Goal: Task Accomplishment & Management: Use online tool/utility

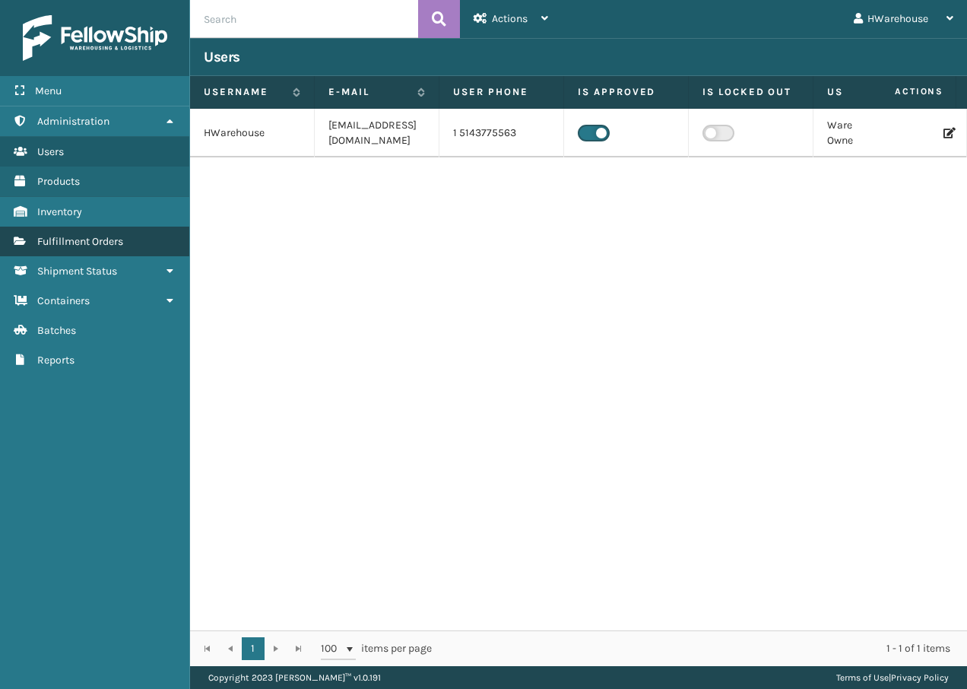
click at [88, 249] on link "Fulfillment Orders" at bounding box center [94, 242] width 189 height 30
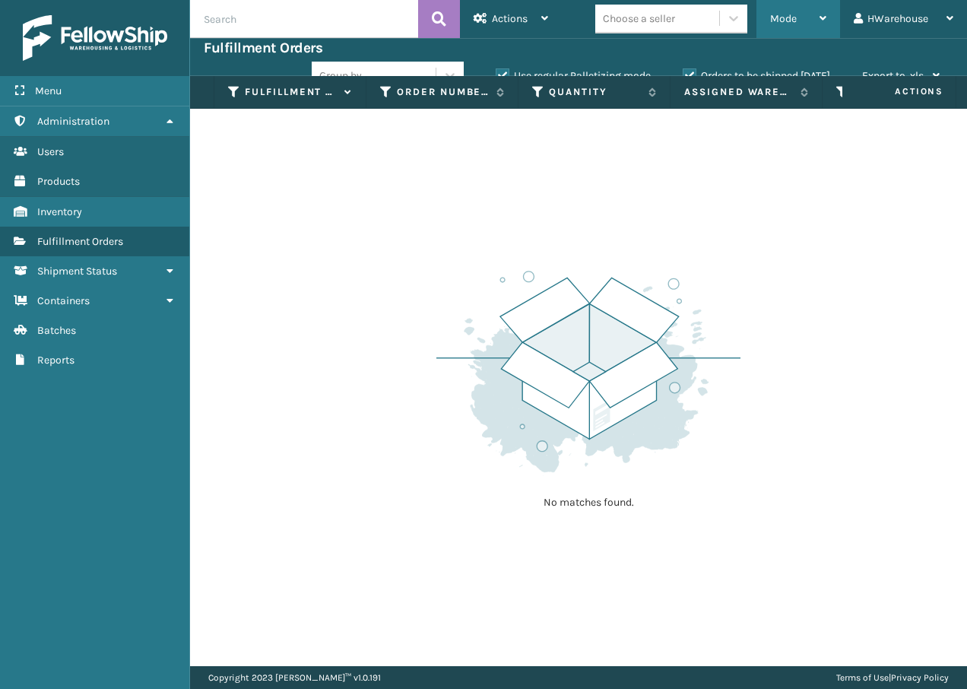
click at [786, 9] on div "Mode" at bounding box center [798, 19] width 56 height 38
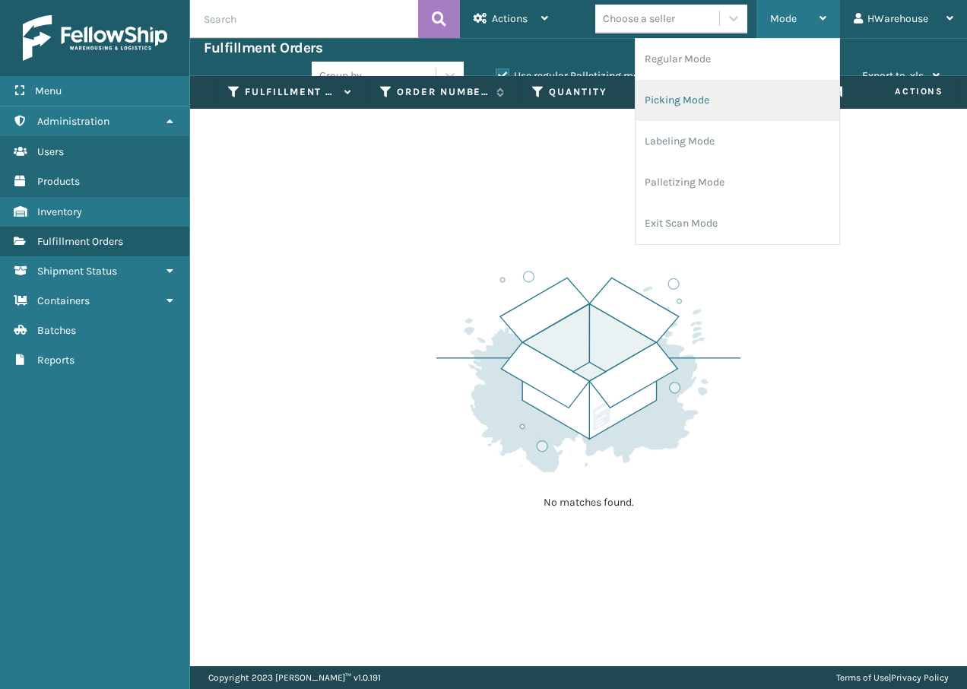
click at [723, 92] on li "Picking Mode" at bounding box center [738, 100] width 204 height 41
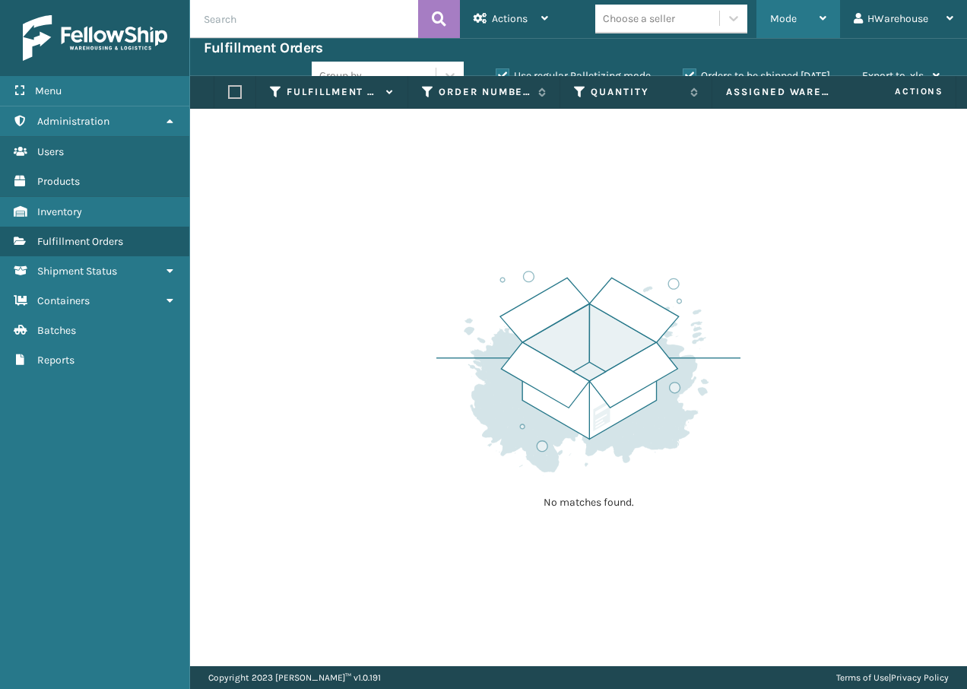
click at [799, 19] on div "Mode" at bounding box center [798, 19] width 56 height 38
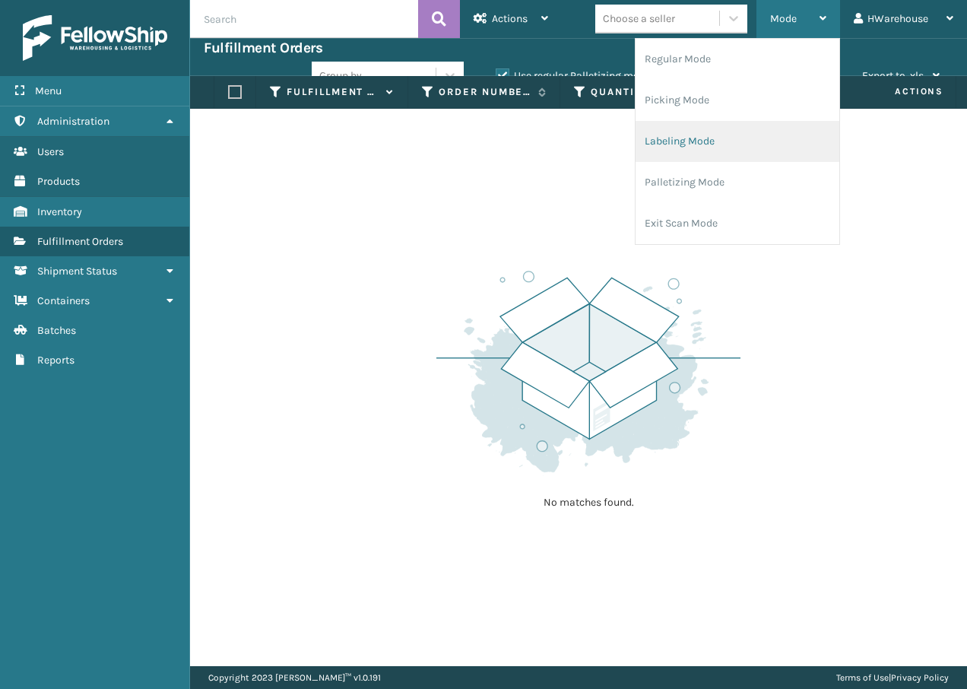
click at [685, 146] on li "Labeling Mode" at bounding box center [738, 141] width 204 height 41
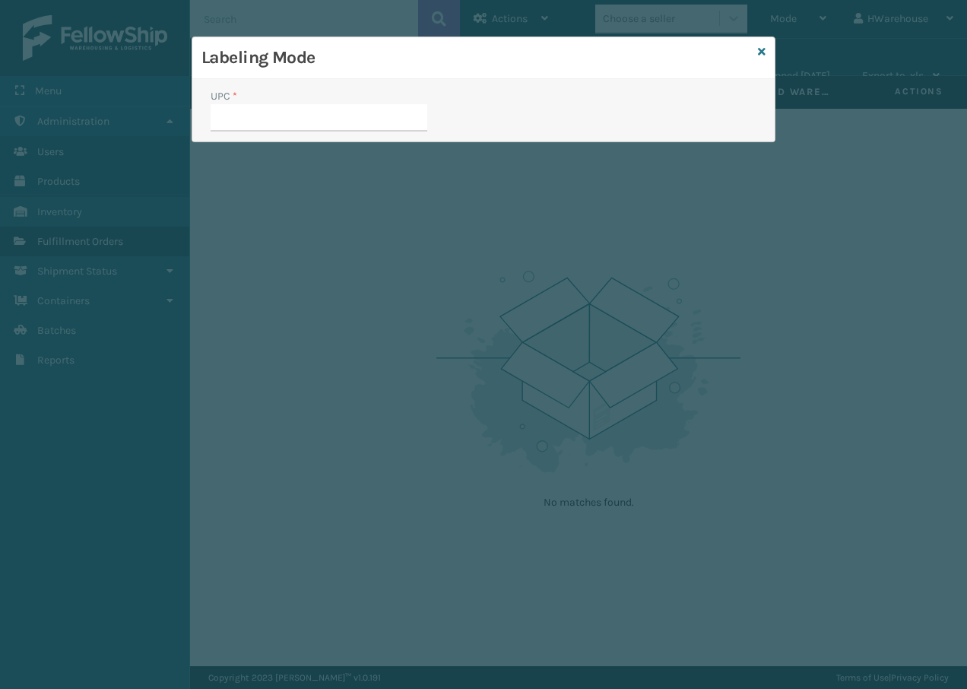
click at [755, 46] on div "Labeling Mode" at bounding box center [483, 58] width 583 height 42
click at [762, 50] on icon at bounding box center [762, 51] width 8 height 11
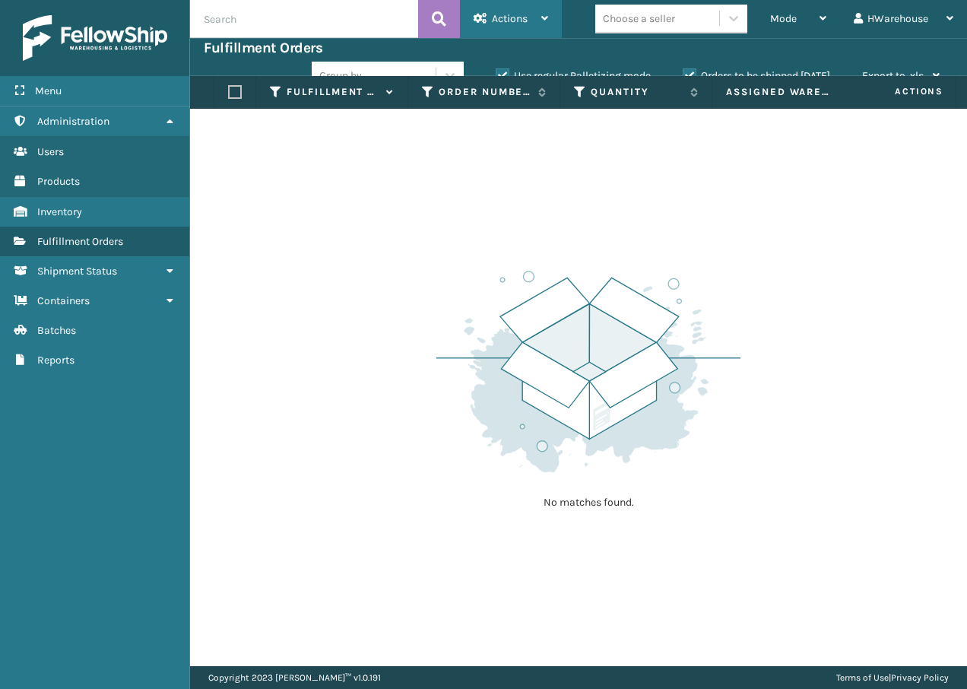
click at [549, 23] on div "Actions Settings Remove All Filters Export Labels Create Picking Batch" at bounding box center [511, 19] width 102 height 38
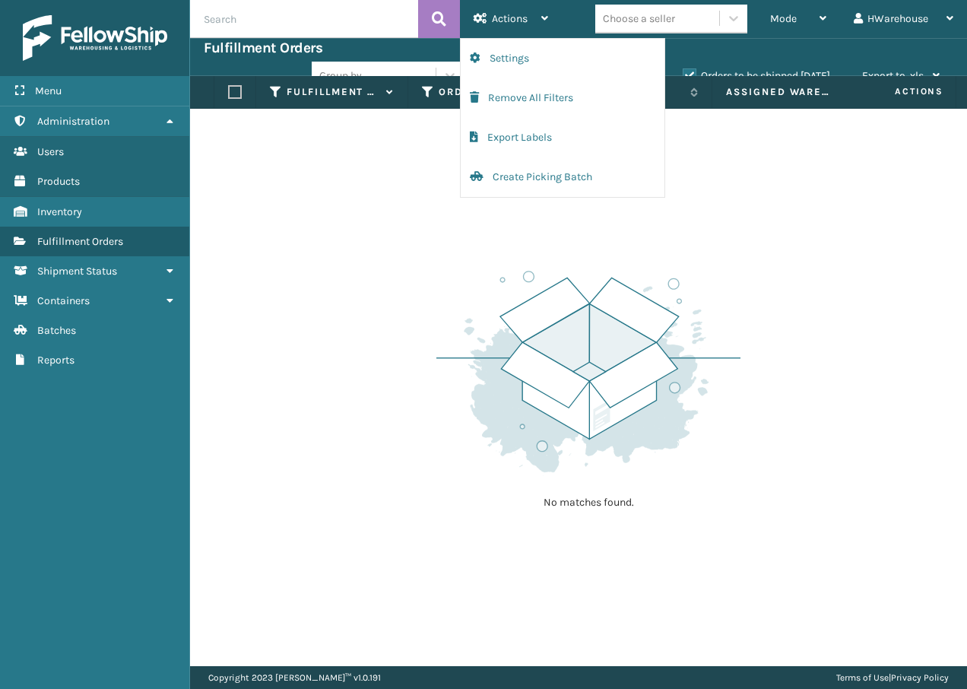
click at [761, 61] on div "Group by Use regular Palletizing mode Orders to be shipped today Export to .xls…" at bounding box center [633, 76] width 642 height 38
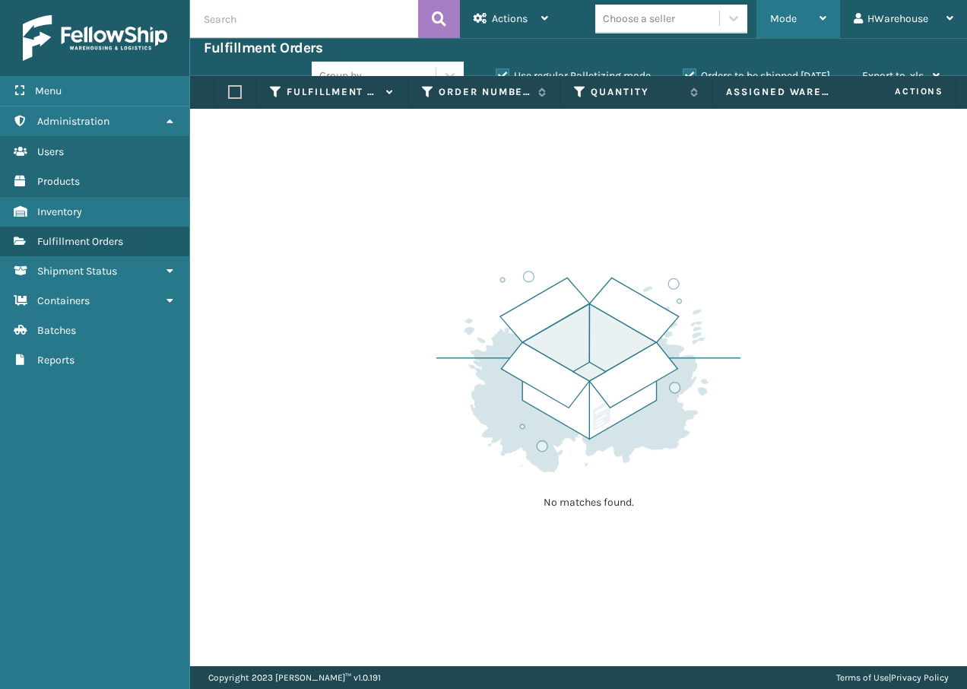
click at [808, 27] on div "Mode" at bounding box center [798, 19] width 56 height 38
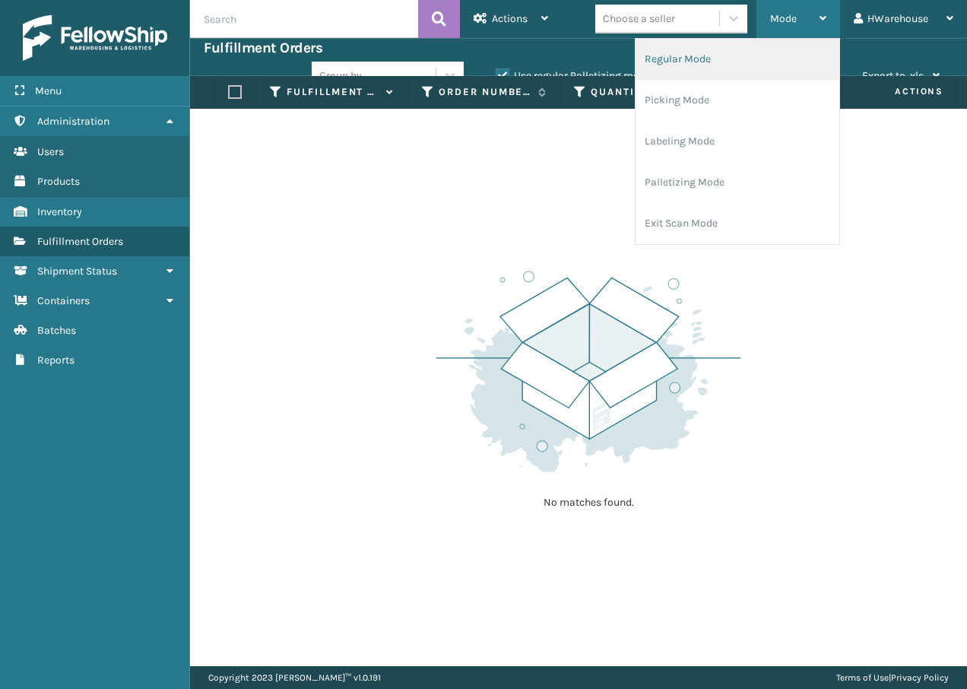
click at [768, 64] on li "Regular Mode" at bounding box center [738, 59] width 204 height 41
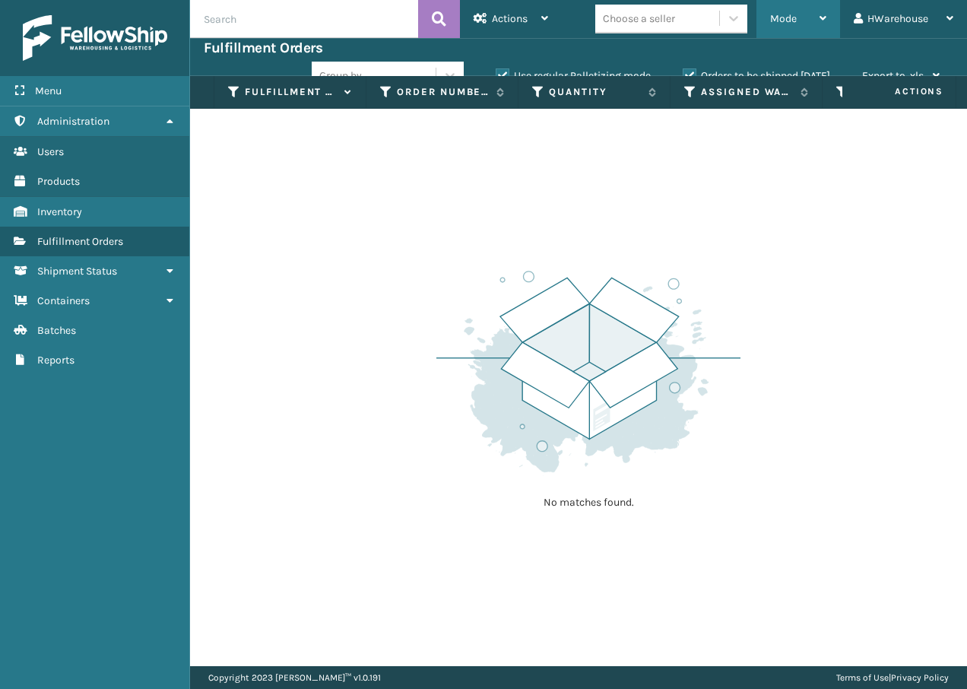
click at [811, 23] on div "Mode" at bounding box center [798, 19] width 56 height 38
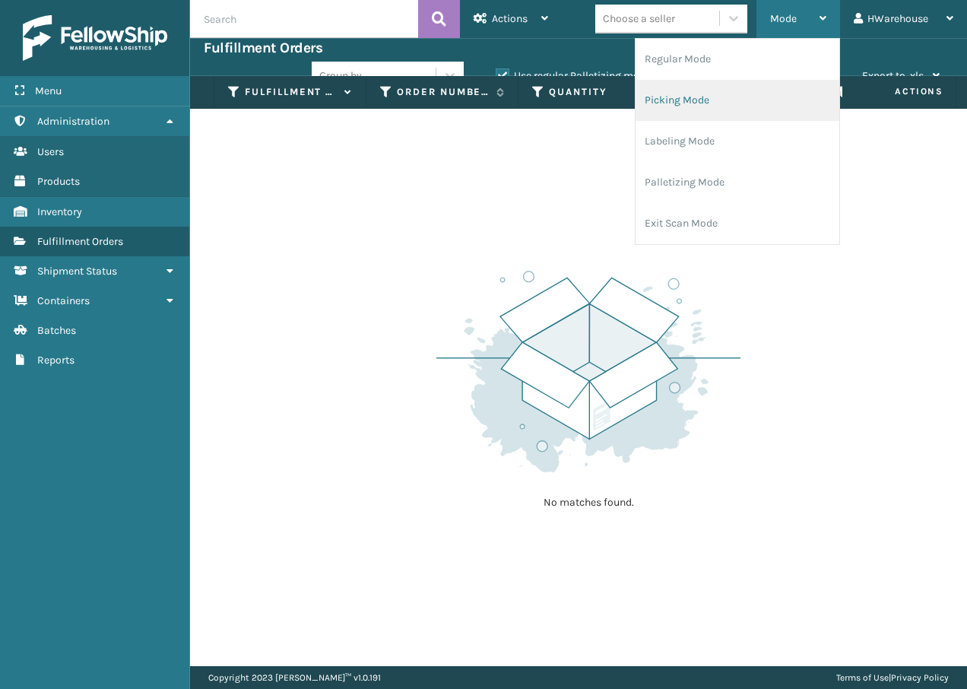
click at [757, 91] on li "Picking Mode" at bounding box center [738, 100] width 204 height 41
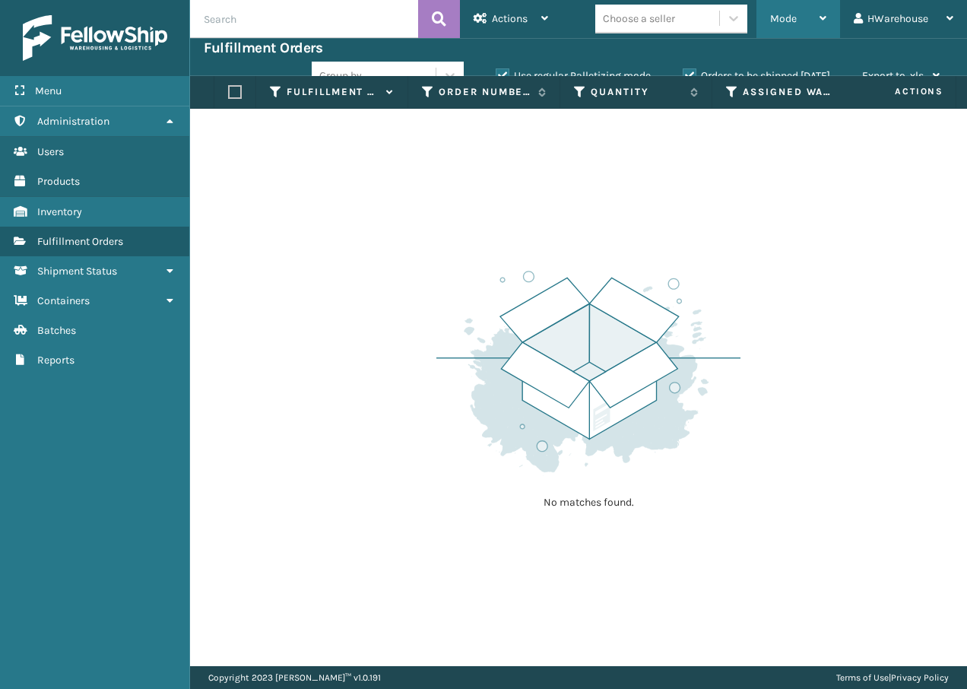
click at [795, 27] on div "Mode" at bounding box center [798, 19] width 56 height 38
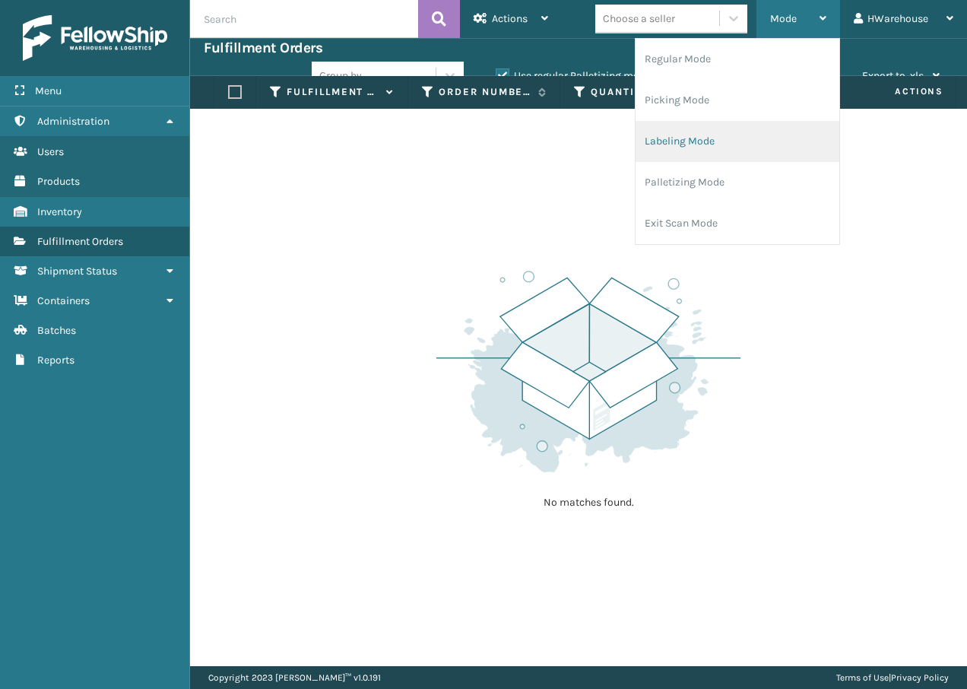
click at [759, 139] on li "Labeling Mode" at bounding box center [738, 141] width 204 height 41
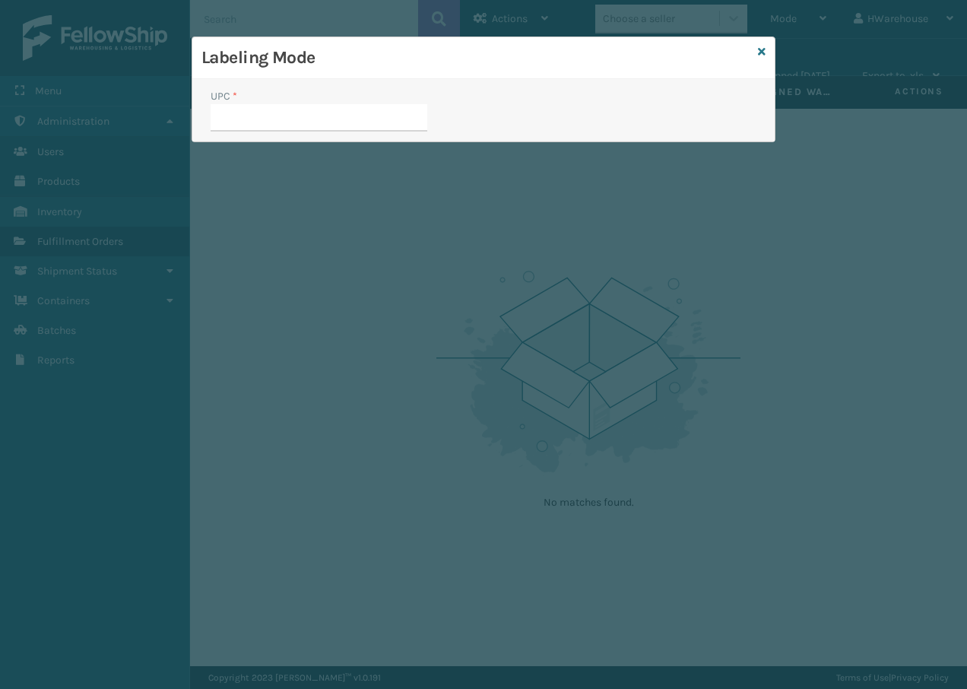
click at [745, 49] on h3 "Labeling Mode" at bounding box center [477, 57] width 551 height 23
click at [763, 50] on icon at bounding box center [762, 51] width 8 height 11
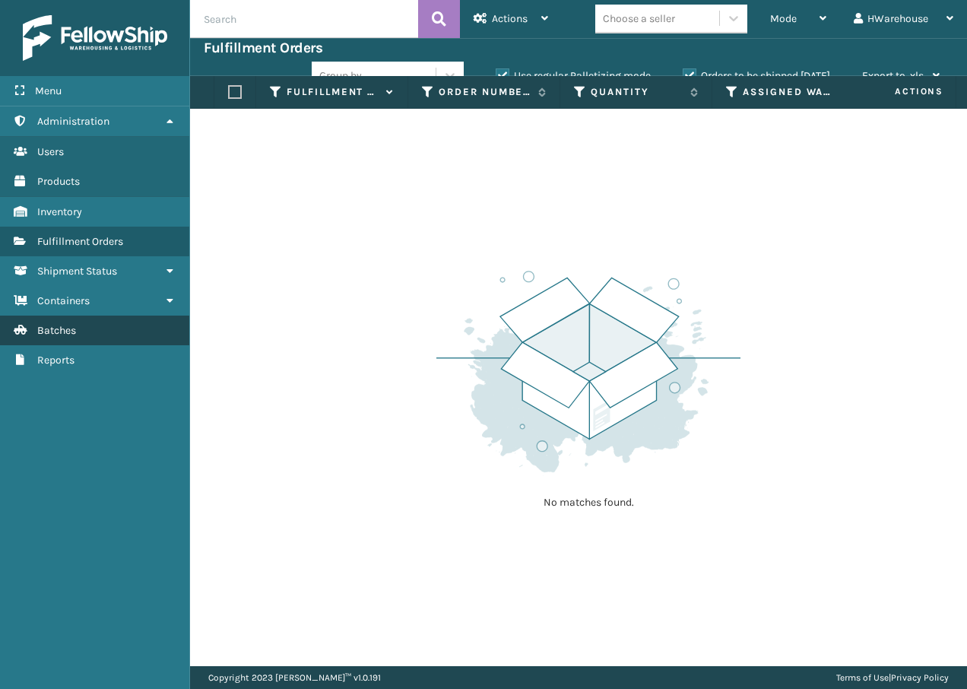
click at [96, 334] on link "Batches" at bounding box center [94, 331] width 189 height 30
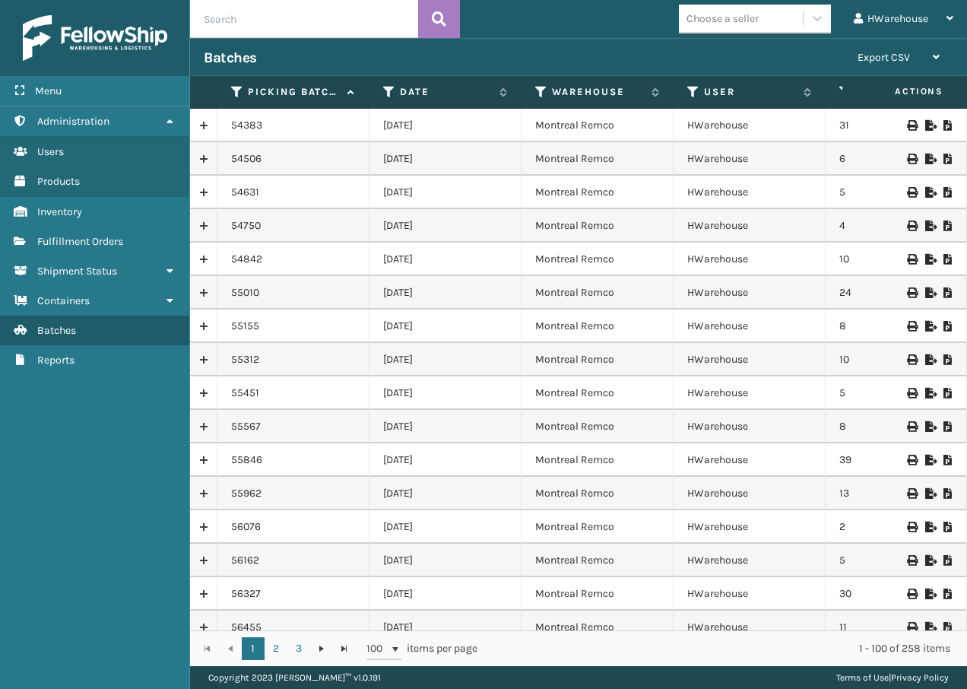
click at [907, 125] on icon at bounding box center [911, 125] width 9 height 11
click at [119, 210] on link "Inventory" at bounding box center [94, 212] width 189 height 30
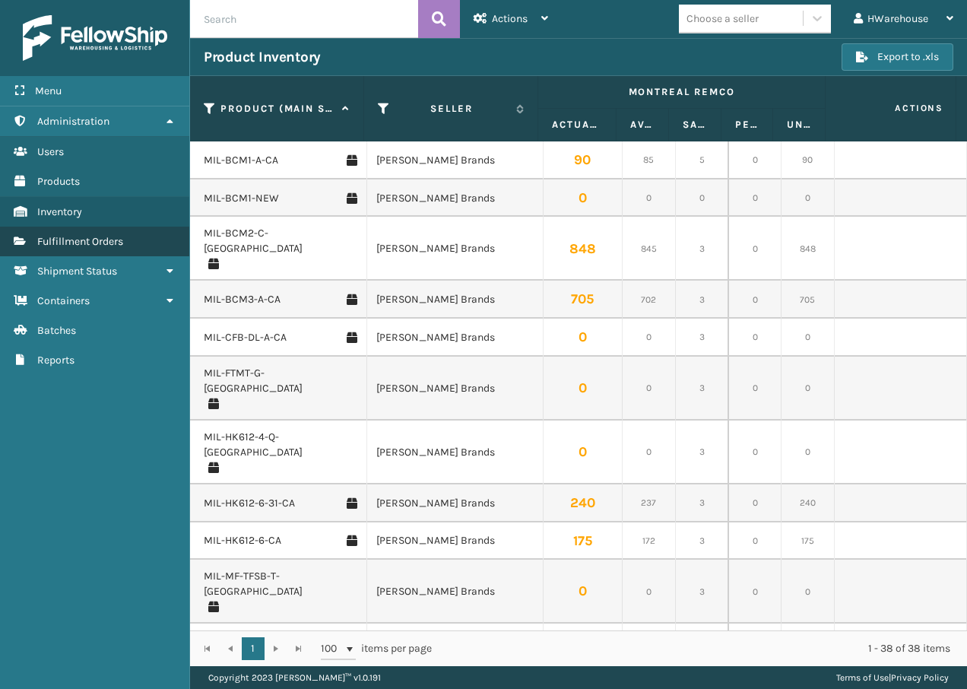
click at [71, 236] on span "Fulfillment Orders" at bounding box center [80, 241] width 86 height 13
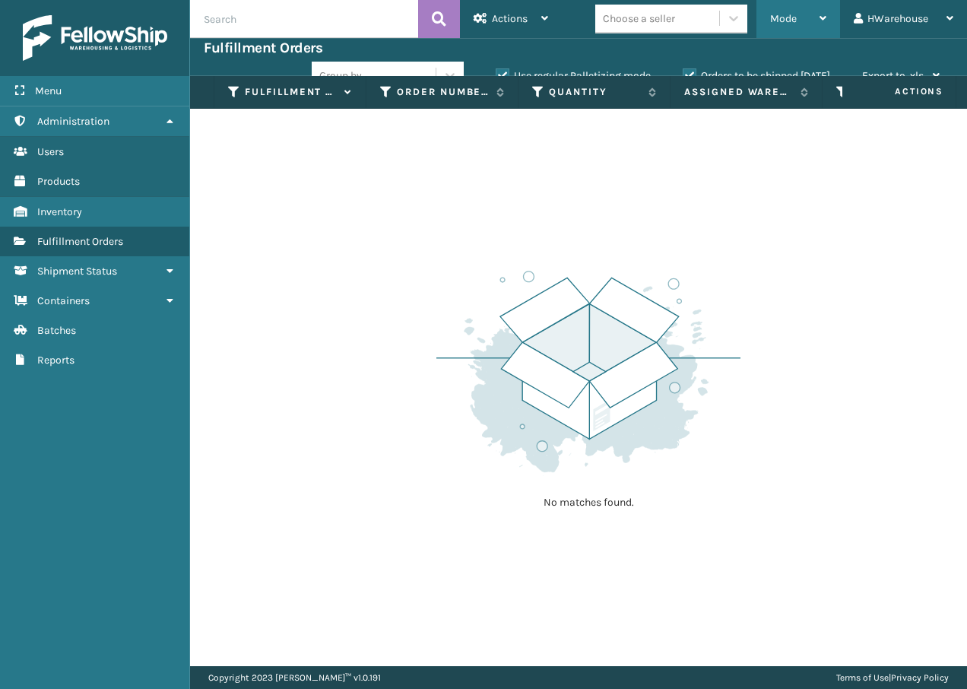
click at [794, 8] on div "Mode" at bounding box center [798, 19] width 56 height 38
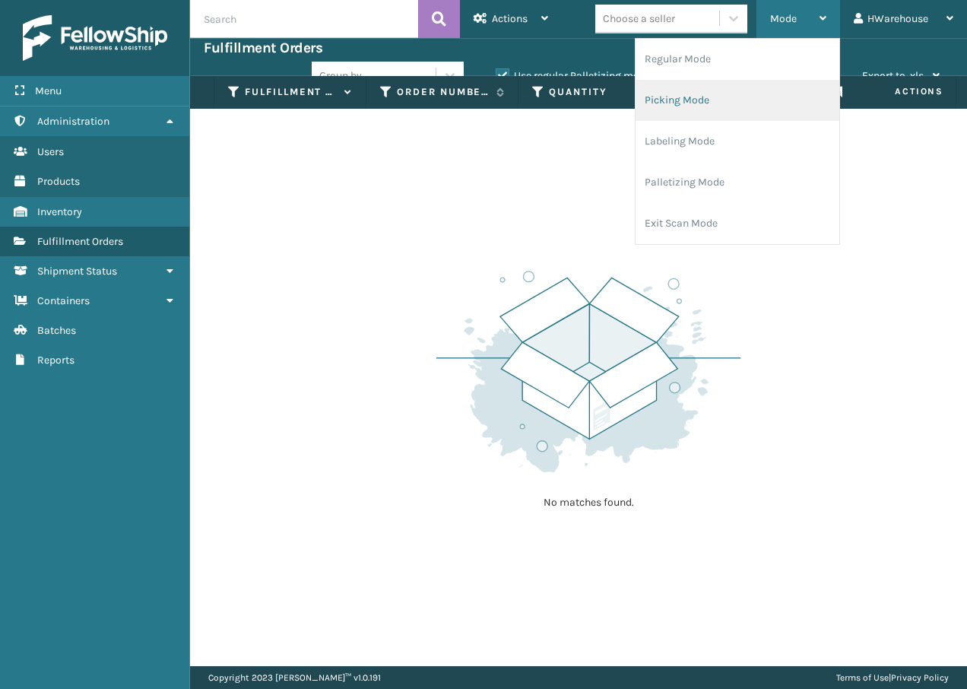
click at [707, 106] on li "Picking Mode" at bounding box center [738, 100] width 204 height 41
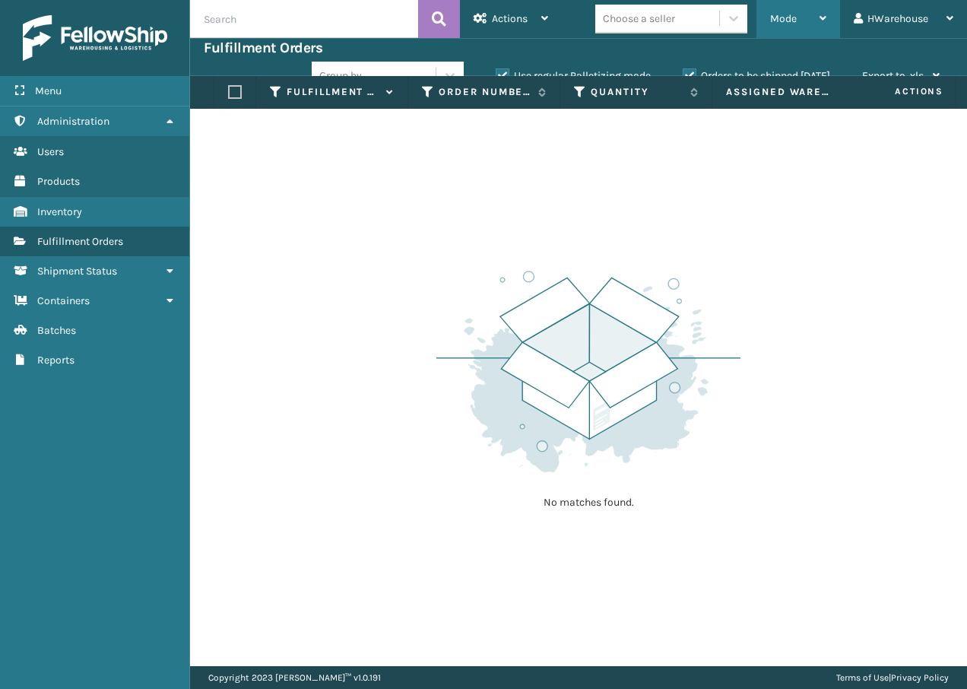
click at [774, 15] on span "Mode" at bounding box center [783, 18] width 27 height 13
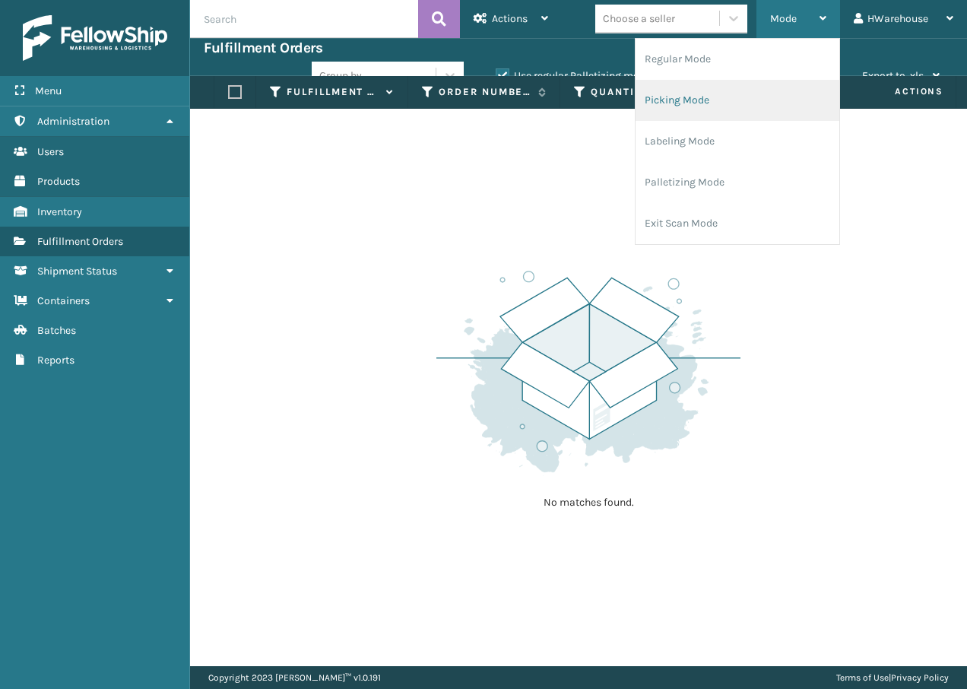
click at [679, 87] on li "Picking Mode" at bounding box center [738, 100] width 204 height 41
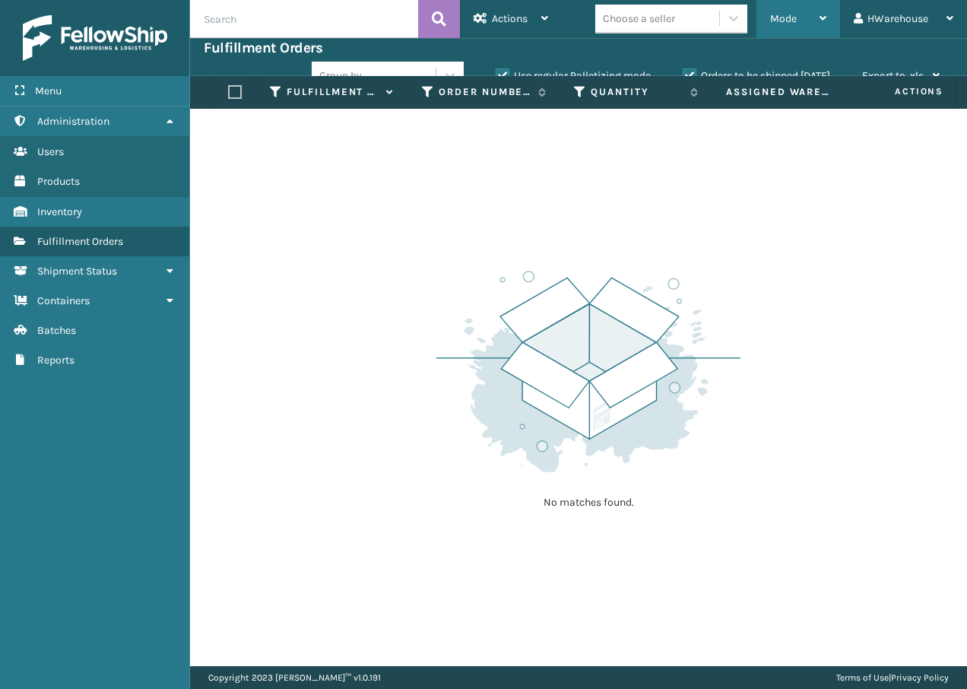
click at [775, 17] on span "Mode" at bounding box center [783, 18] width 27 height 13
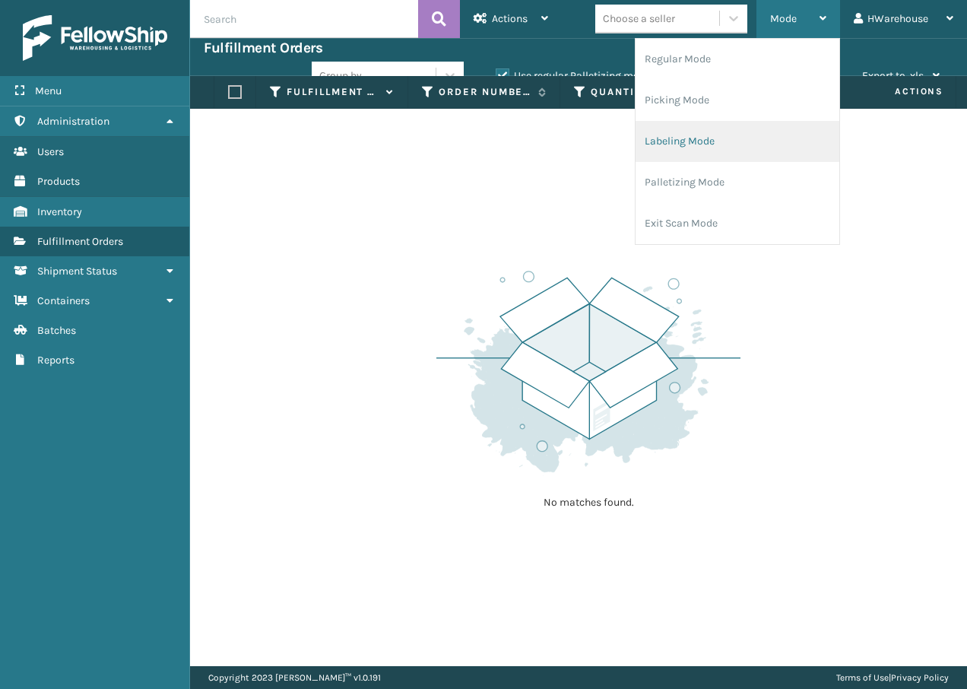
click at [732, 154] on li "Labeling Mode" at bounding box center [738, 141] width 204 height 41
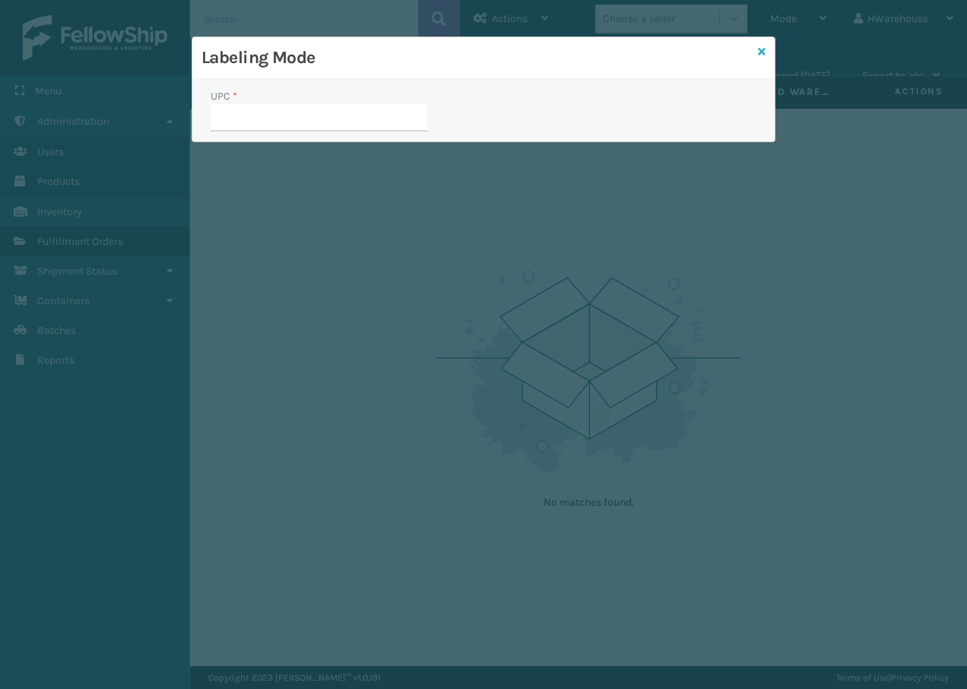
click at [764, 50] on icon at bounding box center [762, 51] width 8 height 11
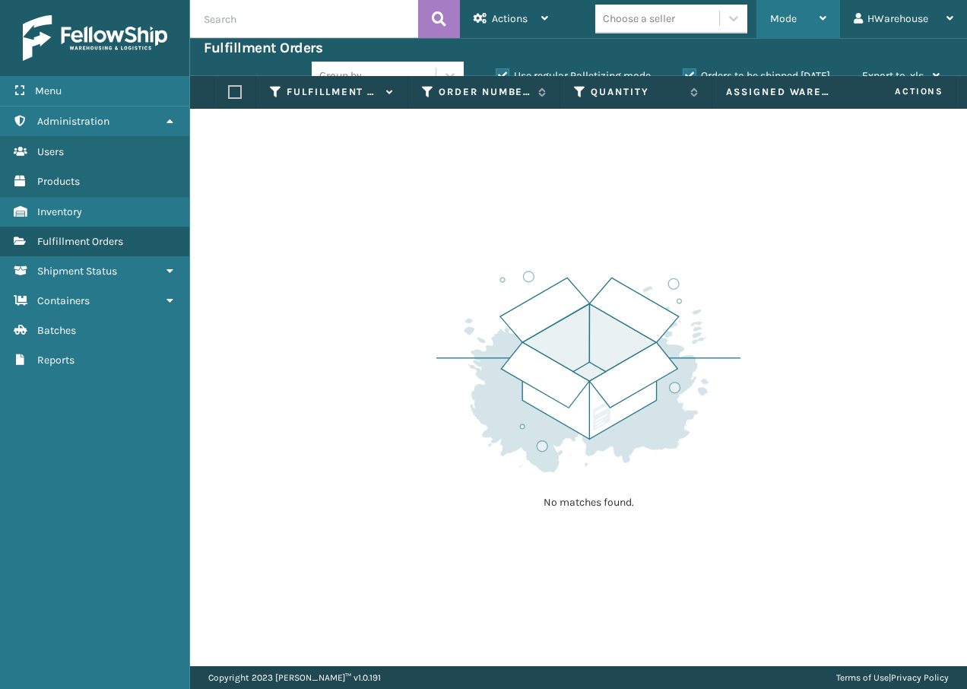
click at [799, 17] on div "Mode" at bounding box center [798, 19] width 56 height 38
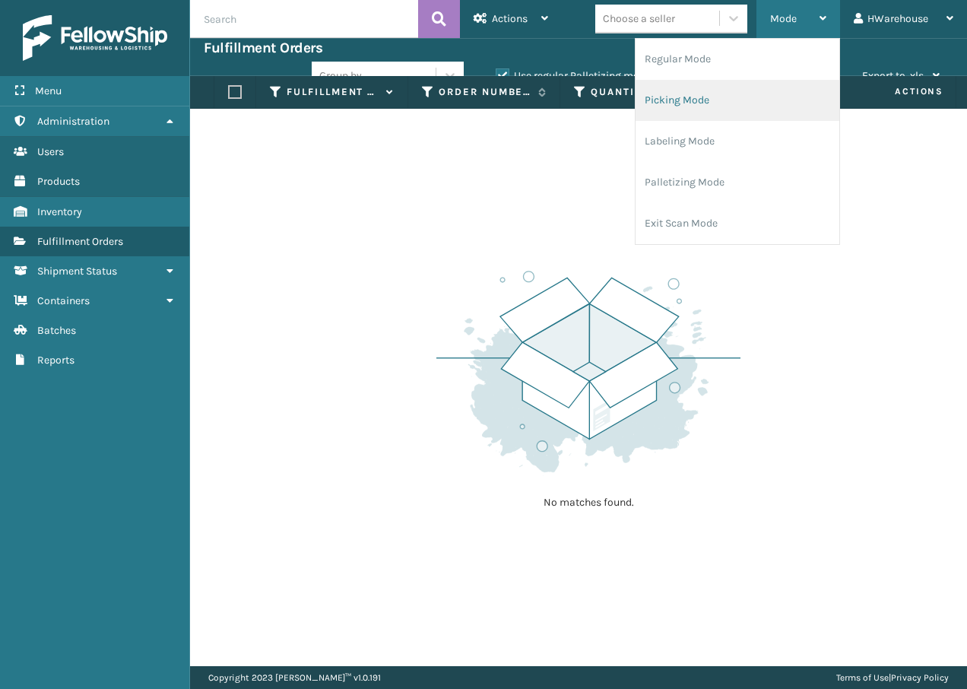
click at [656, 100] on li "Picking Mode" at bounding box center [738, 100] width 204 height 41
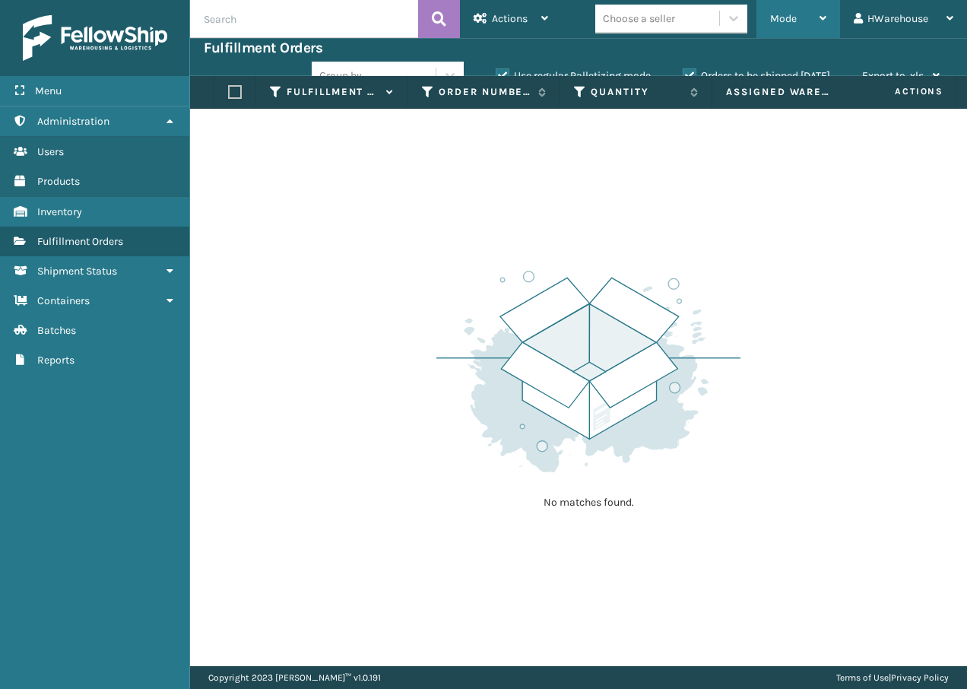
click at [802, 14] on div "Mode" at bounding box center [798, 19] width 56 height 38
click at [895, 188] on div "No matches found." at bounding box center [578, 388] width 777 height 558
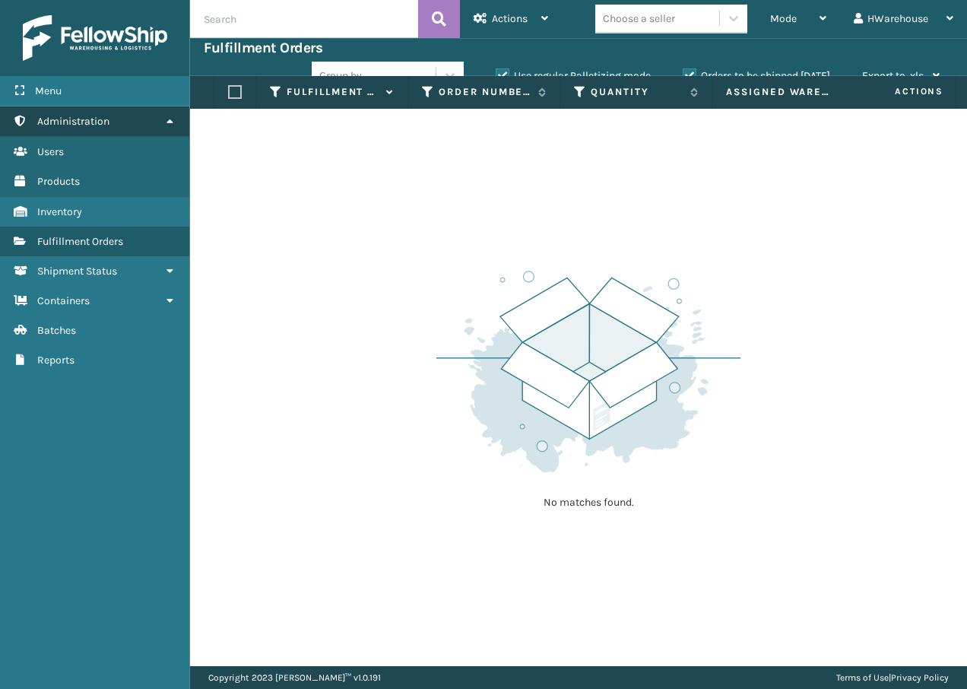
click at [138, 129] on link "Administration" at bounding box center [94, 121] width 189 height 30
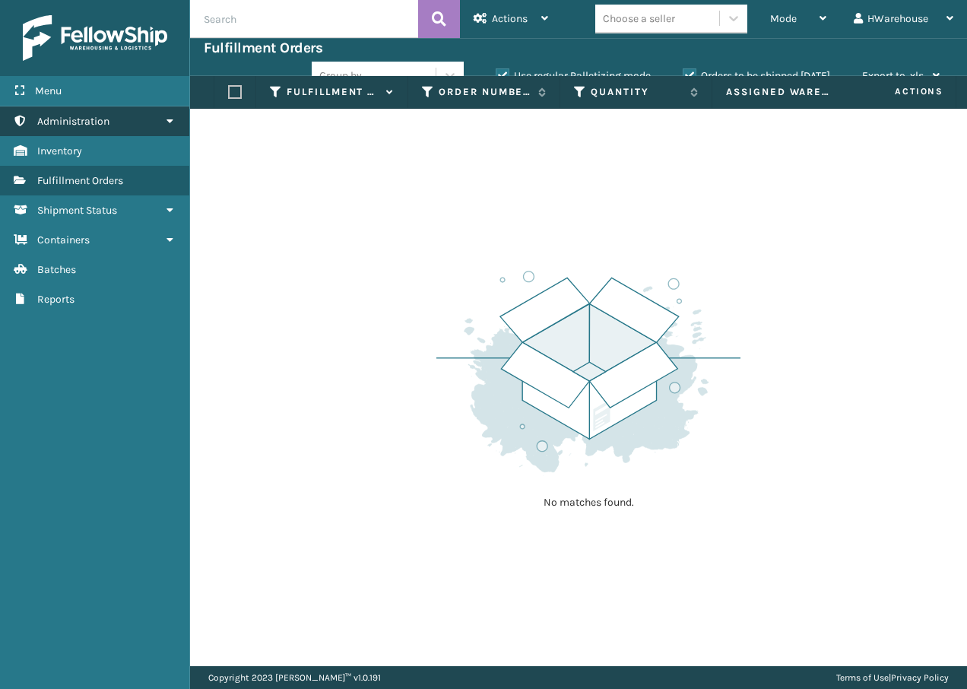
click at [138, 129] on link "Administration" at bounding box center [94, 121] width 189 height 30
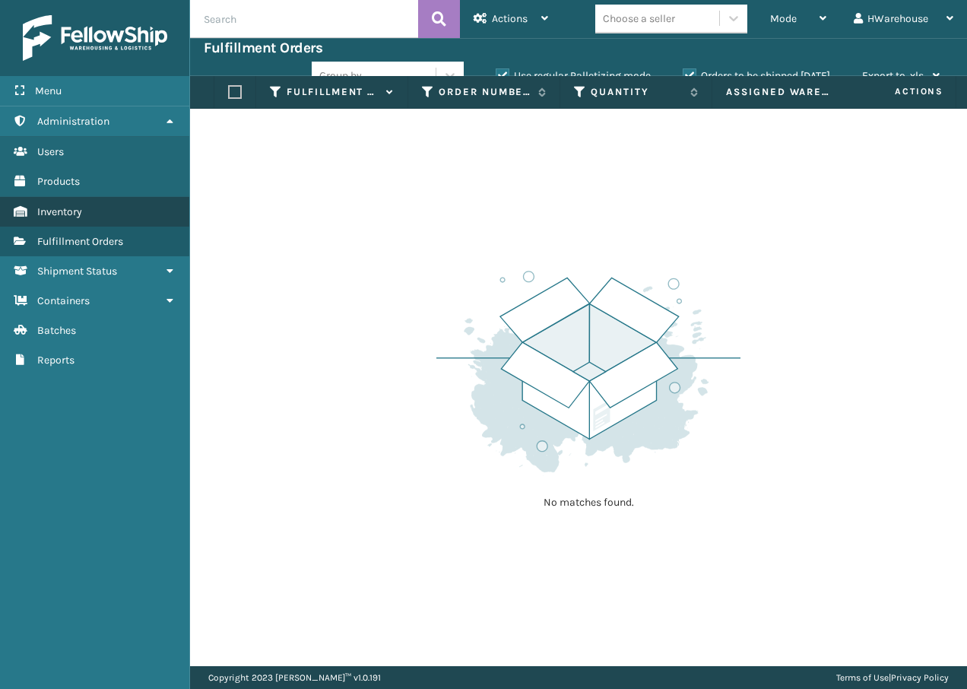
click at [121, 218] on link "Inventory" at bounding box center [94, 212] width 189 height 30
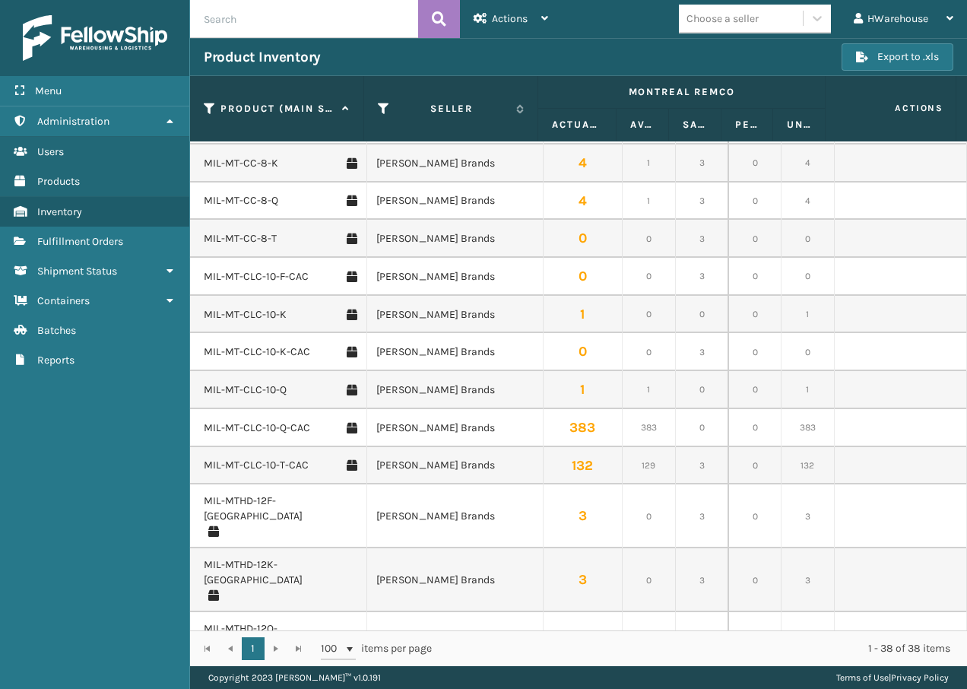
scroll to position [491, 0]
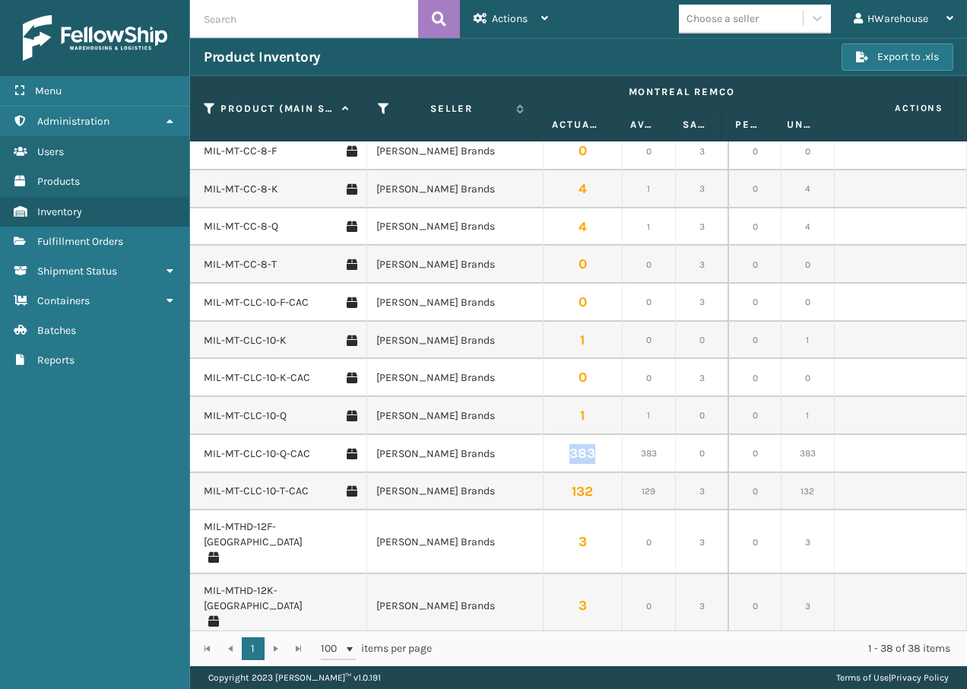
drag, startPoint x: 592, startPoint y: 354, endPoint x: 564, endPoint y: 354, distance: 27.4
click at [564, 435] on td "383" at bounding box center [584, 454] width 80 height 38
click at [49, 358] on span "Reports" at bounding box center [55, 360] width 37 height 13
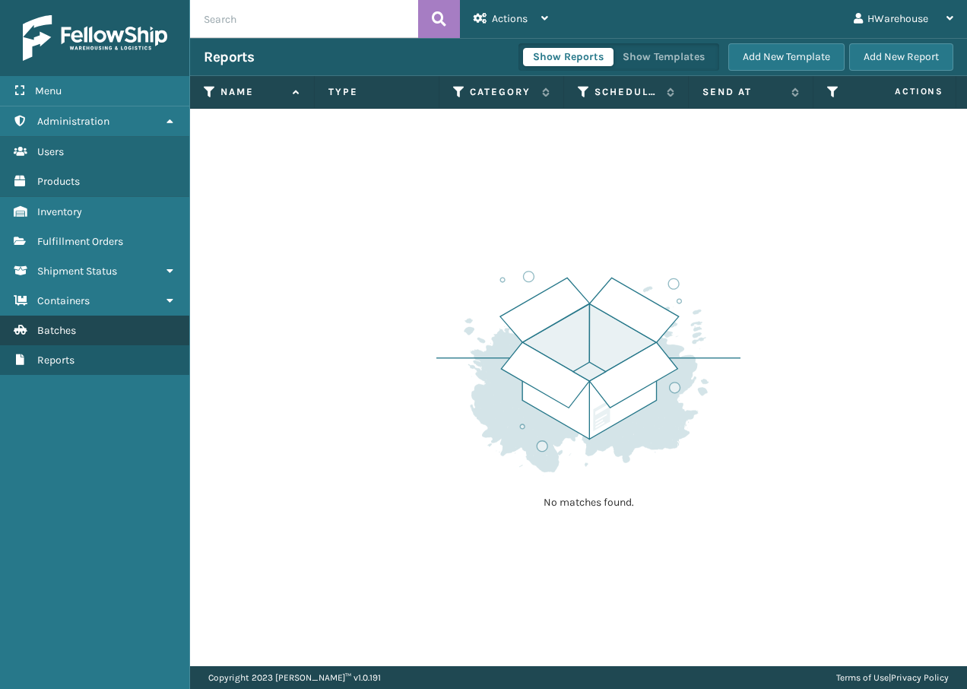
click at [56, 333] on span "Batches" at bounding box center [56, 330] width 39 height 13
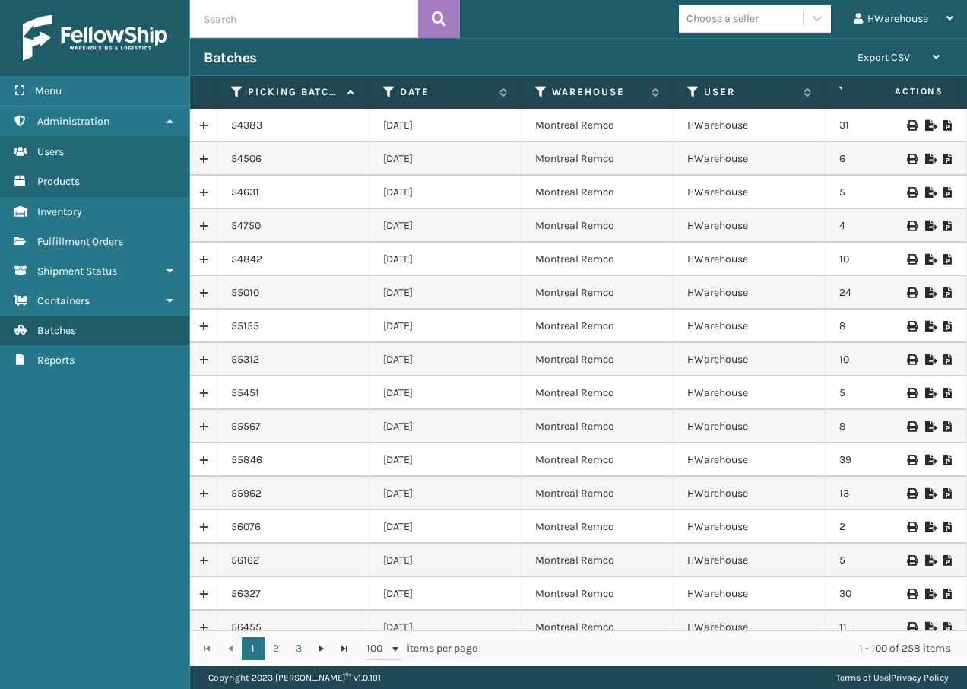
click at [944, 125] on icon at bounding box center [948, 125] width 9 height 11
